Goal: Task Accomplishment & Management: Use online tool/utility

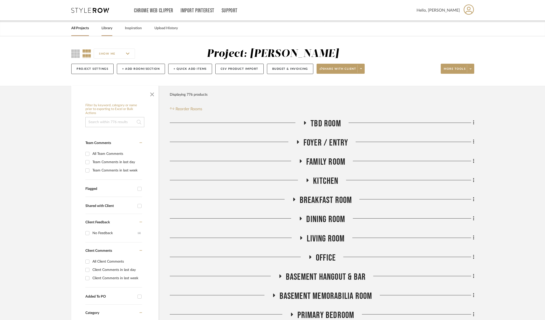
click at [108, 28] on link "Library" at bounding box center [107, 28] width 11 height 7
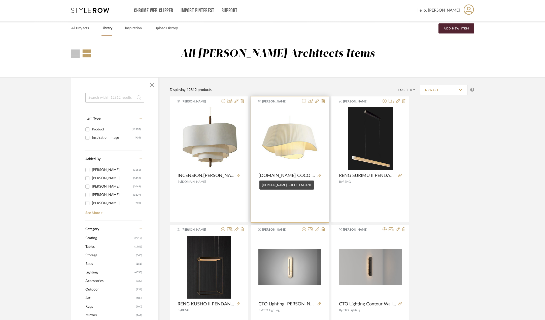
click at [295, 175] on span "INCNESION.SHOP COCO PENDANT" at bounding box center [287, 176] width 57 height 6
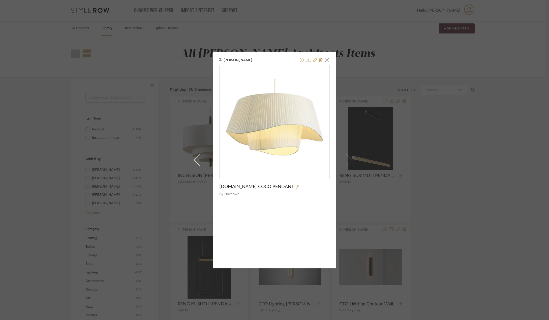
click at [314, 61] on icon at bounding box center [315, 60] width 4 height 4
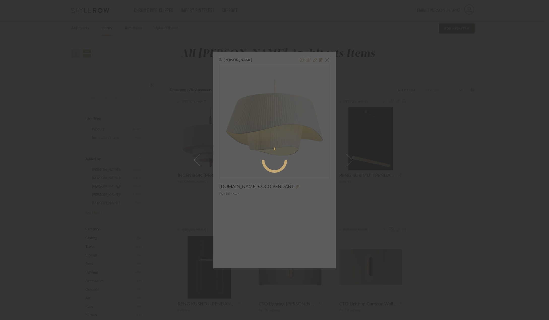
radio input "true"
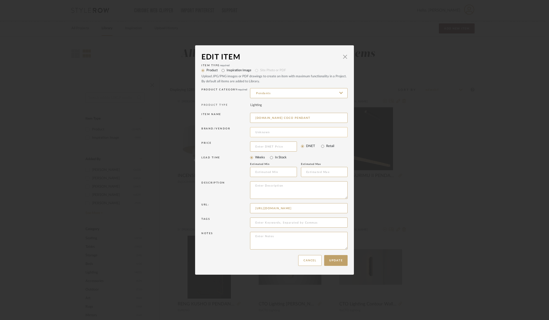
click at [266, 132] on input at bounding box center [299, 132] width 98 height 10
click at [280, 144] on span "Incenshion.shop" at bounding box center [299, 145] width 82 height 4
type input "Incenshion.shop"
click at [331, 258] on button "Update" at bounding box center [335, 260] width 23 height 11
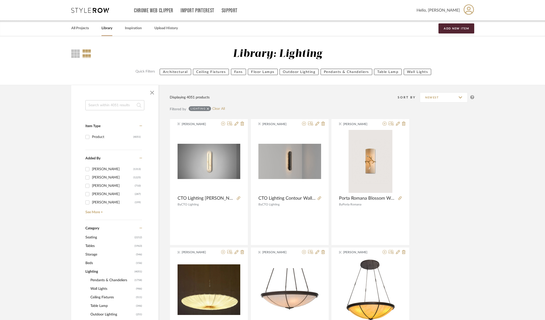
click at [106, 28] on link "Library" at bounding box center [107, 28] width 11 height 7
